Goal: Task Accomplishment & Management: Manage account settings

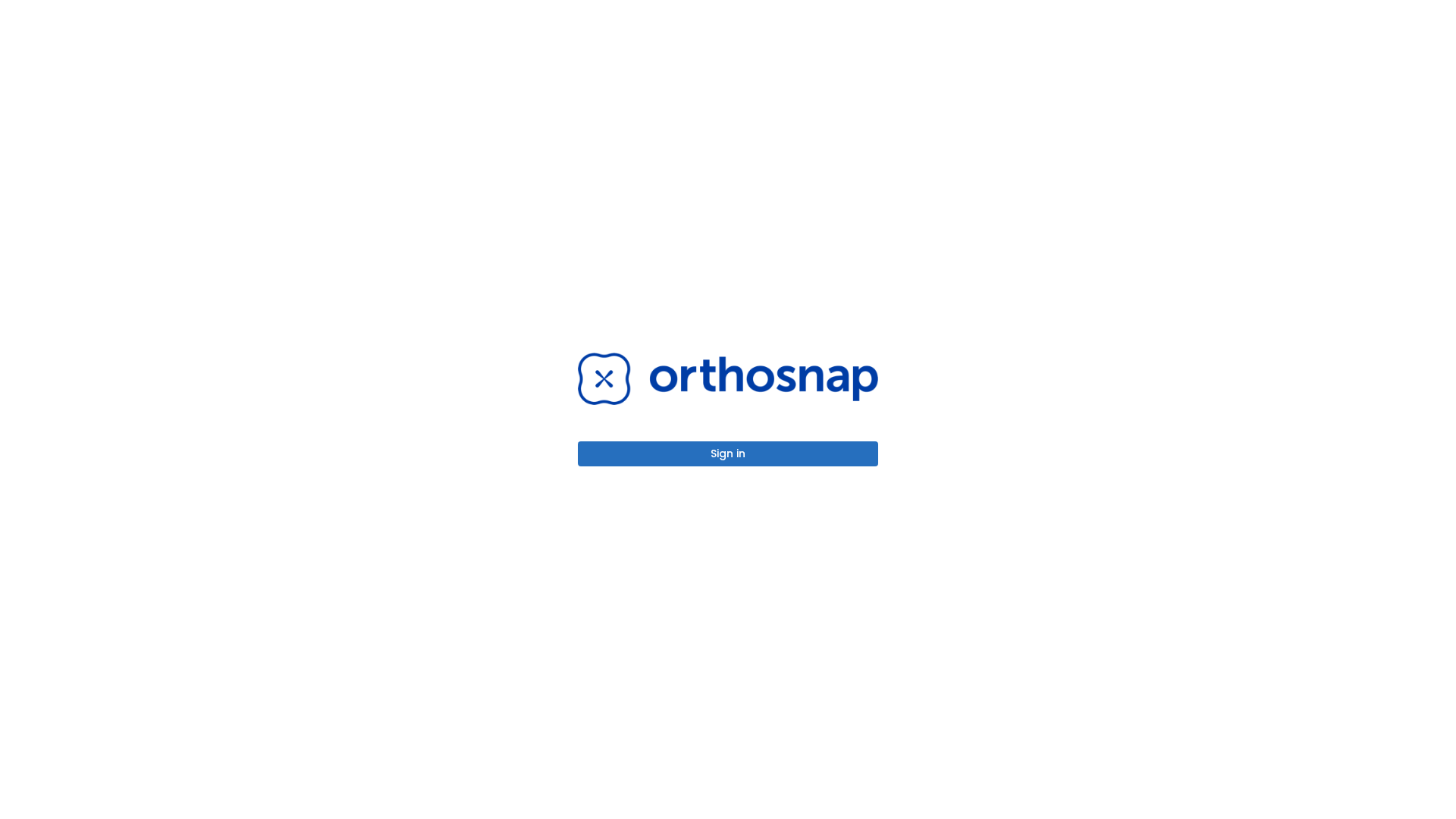
click at [728, 454] on button "Sign in" at bounding box center [728, 454] width 301 height 25
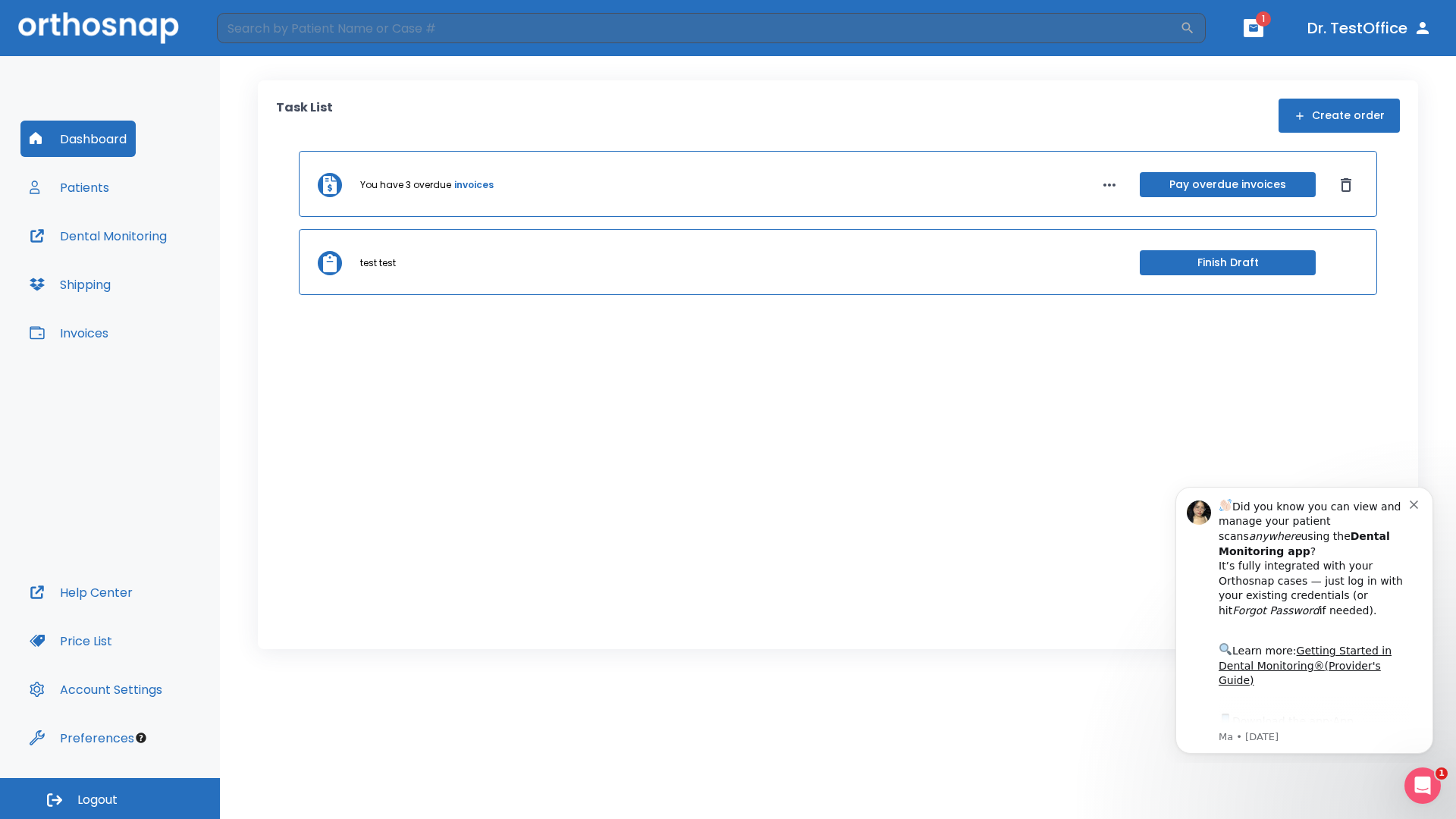
click at [110, 799] on span "Logout" at bounding box center [97, 800] width 40 height 16
